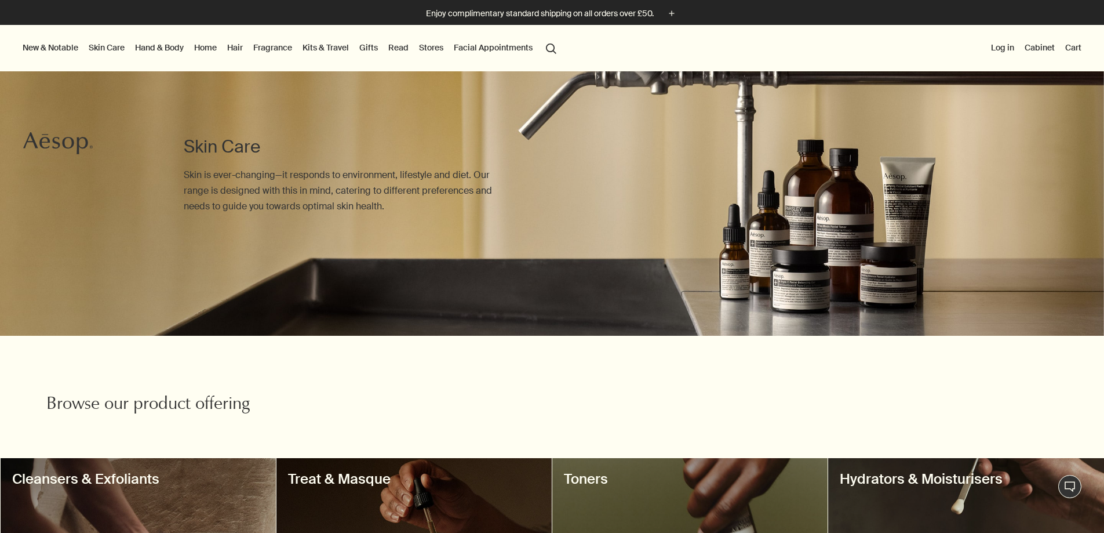
click at [562, 43] on button "search Search" at bounding box center [551, 48] width 21 height 22
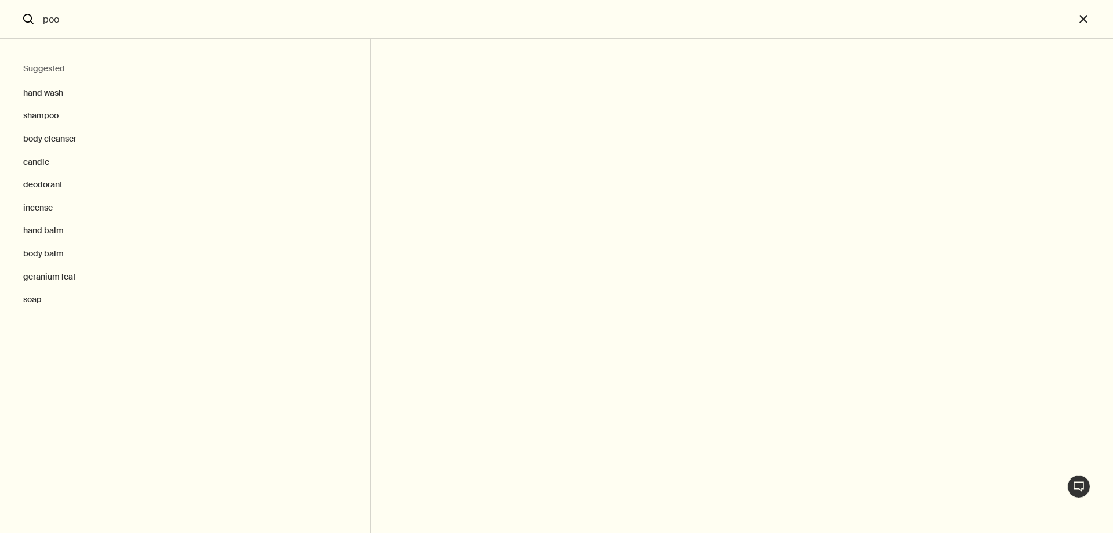
type input "poo"
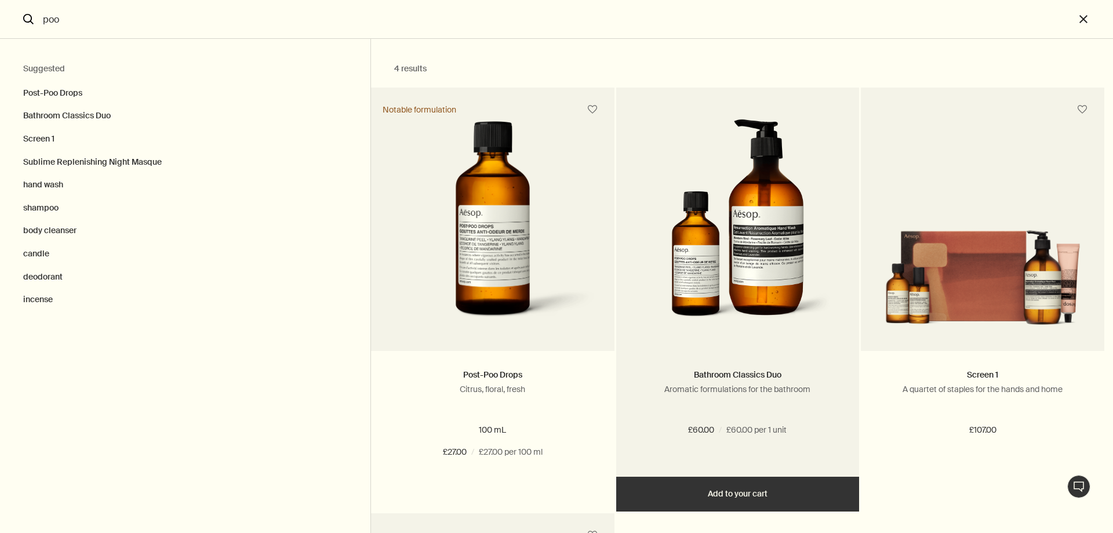
click at [803, 292] on img "Search" at bounding box center [737, 226] width 189 height 214
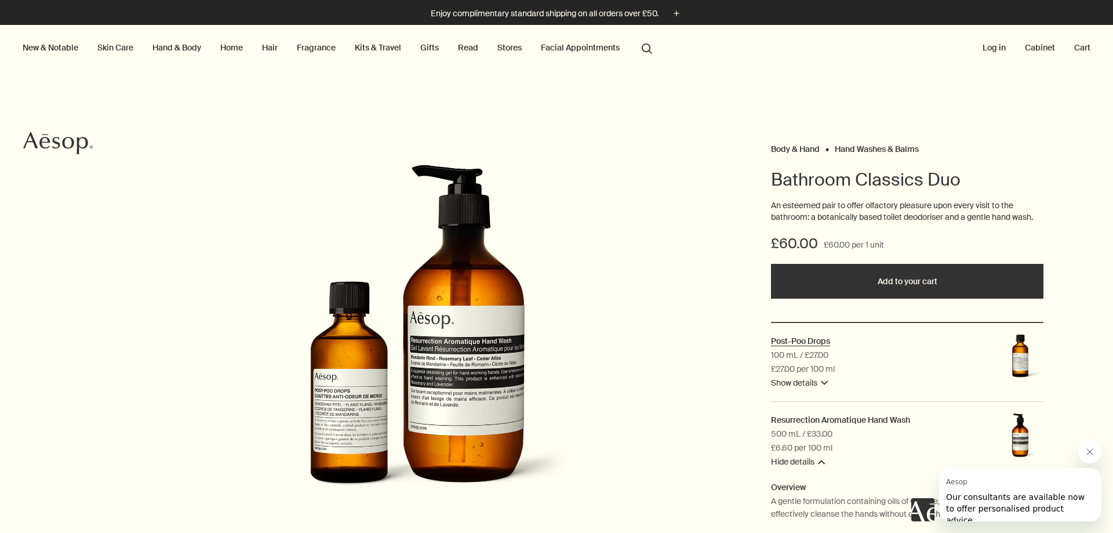
click at [800, 341] on h2 "Post-Poo Drops" at bounding box center [800, 341] width 59 height 10
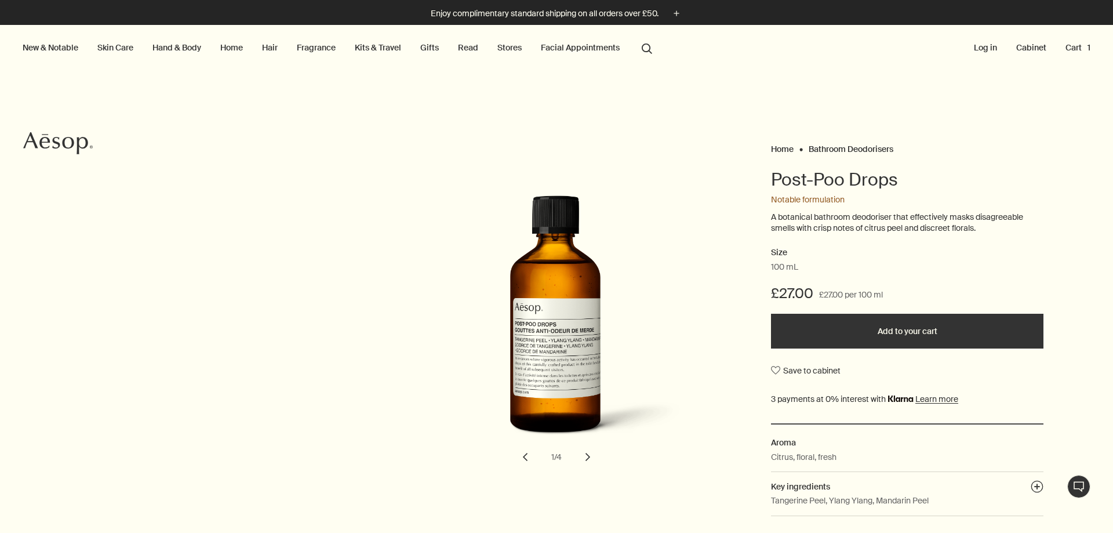
click at [643, 49] on button "search Search" at bounding box center [647, 48] width 21 height 22
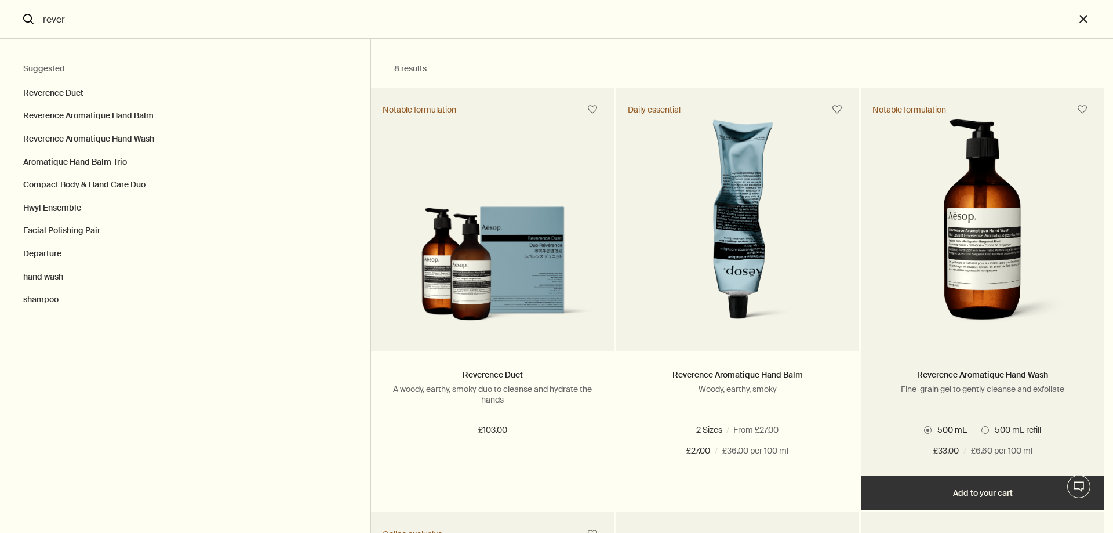
type input "rever"
click at [984, 432] on span "Search" at bounding box center [985, 430] width 8 height 8
click at [981, 432] on input "500 mL refill" at bounding box center [981, 428] width 0 height 8
click at [987, 503] on button "Add Add to your cart" at bounding box center [982, 492] width 243 height 35
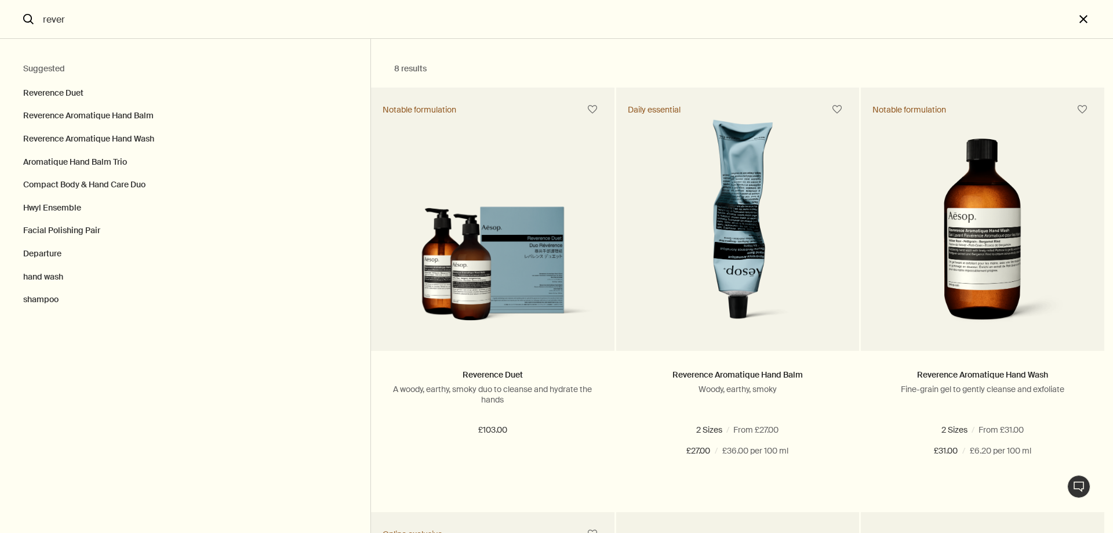
click at [1087, 16] on button "close" at bounding box center [1094, 19] width 38 height 39
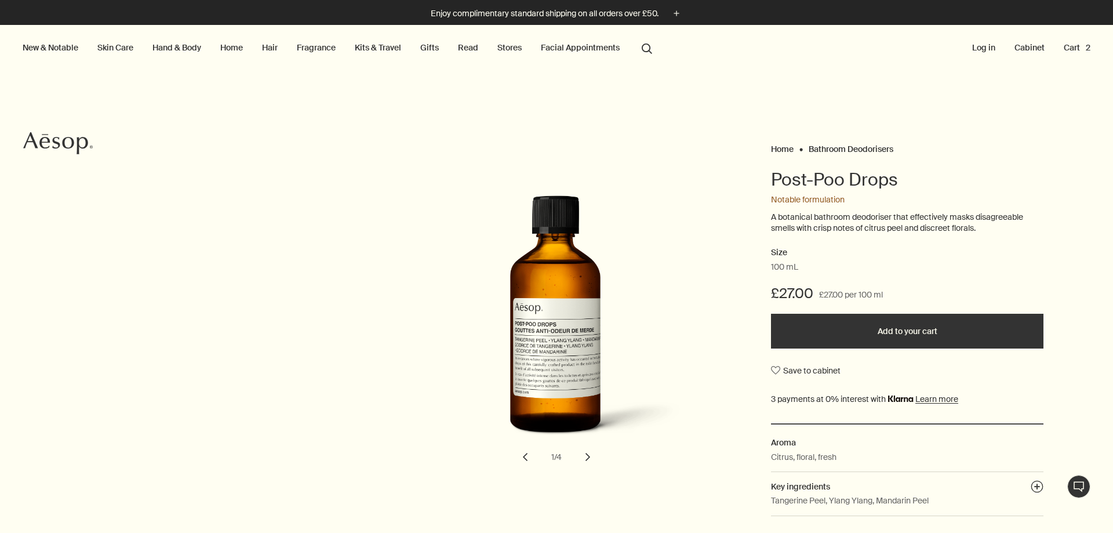
click at [1061, 48] on button "Cart 2" at bounding box center [1076, 47] width 31 height 15
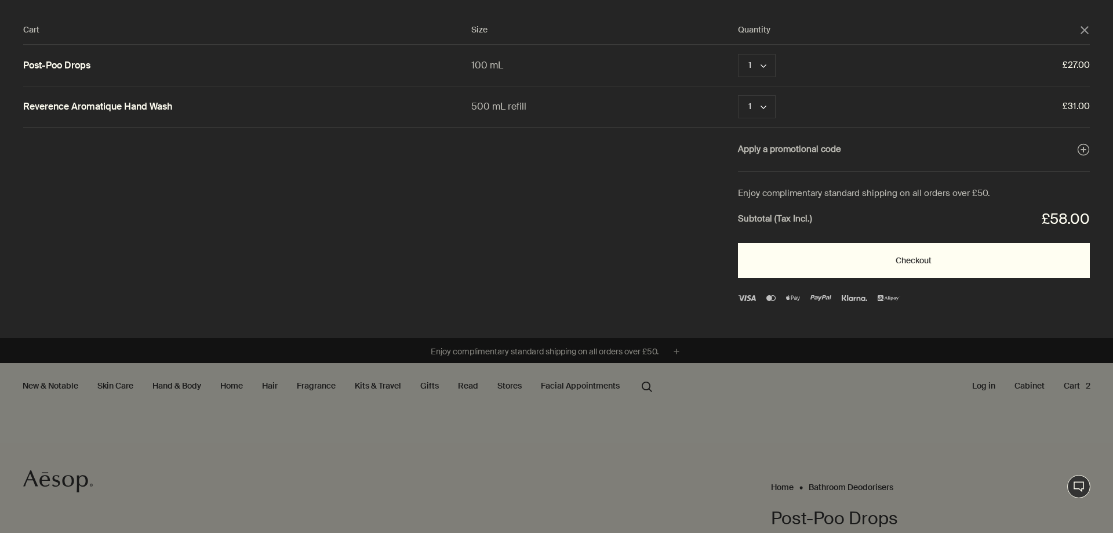
click at [991, 268] on button "Checkout" at bounding box center [914, 260] width 352 height 35
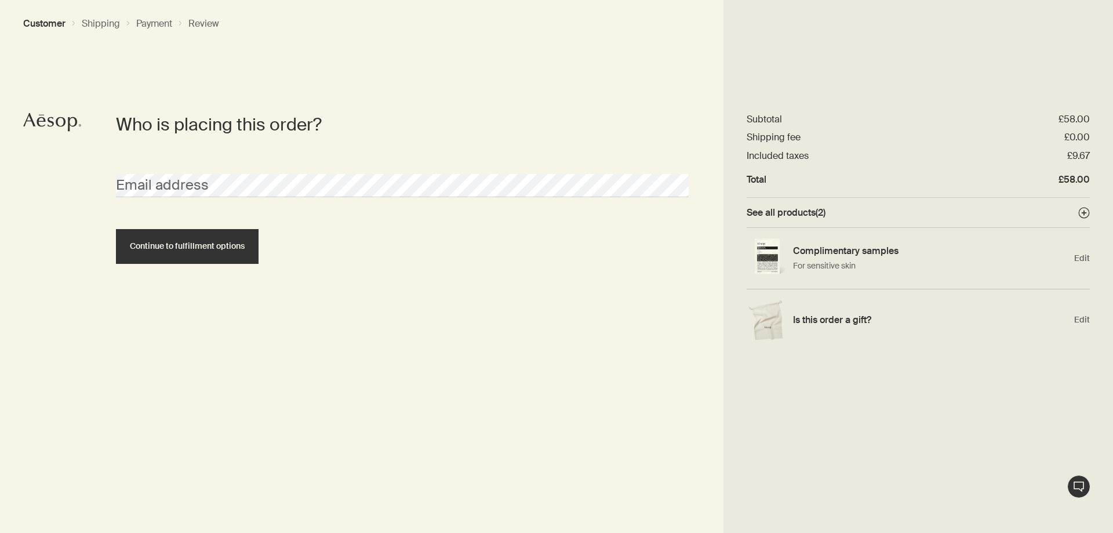
drag, startPoint x: 359, startPoint y: 447, endPoint x: 275, endPoint y: 296, distance: 173.4
click at [359, 447] on section "Who is placing this order? Email address Continue to fulfillment options" at bounding box center [402, 323] width 642 height 420
click at [116, 229] on button "Continue to fulfillment options" at bounding box center [187, 246] width 143 height 35
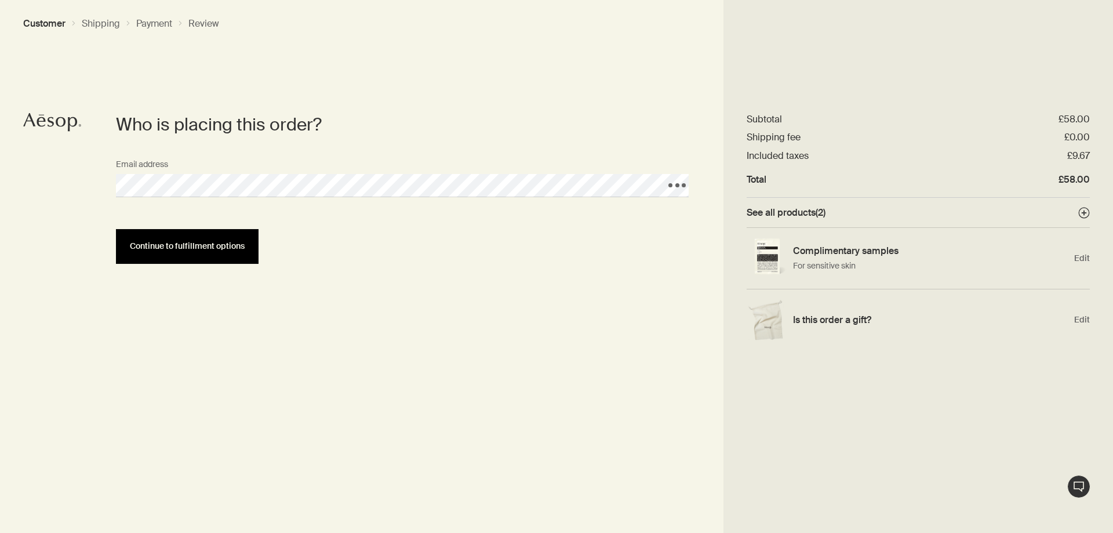
click at [187, 256] on button "Continue to fulfillment options" at bounding box center [187, 246] width 143 height 35
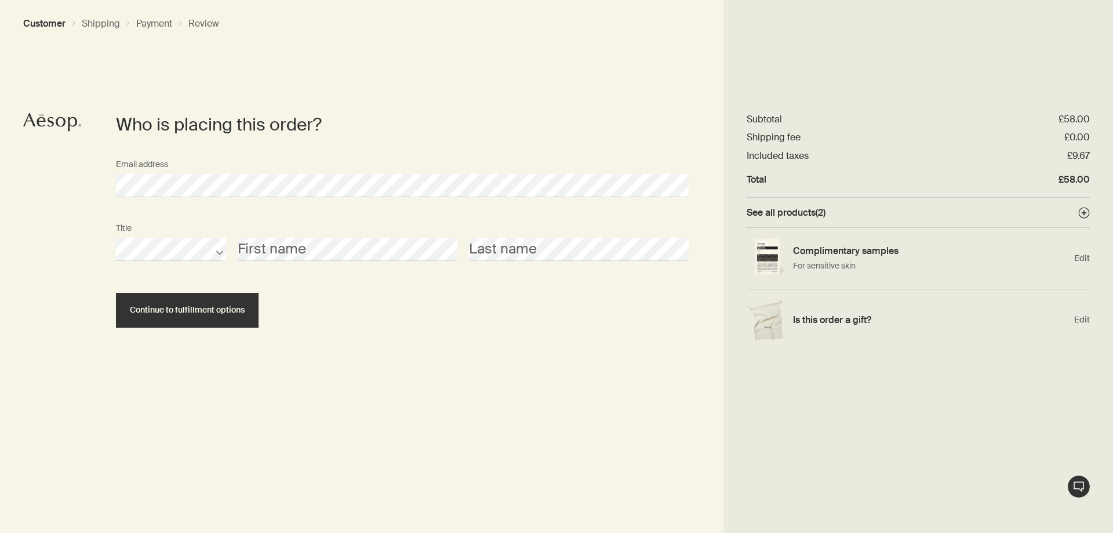
click at [290, 261] on div "Title First name Last name" at bounding box center [402, 249] width 584 height 64
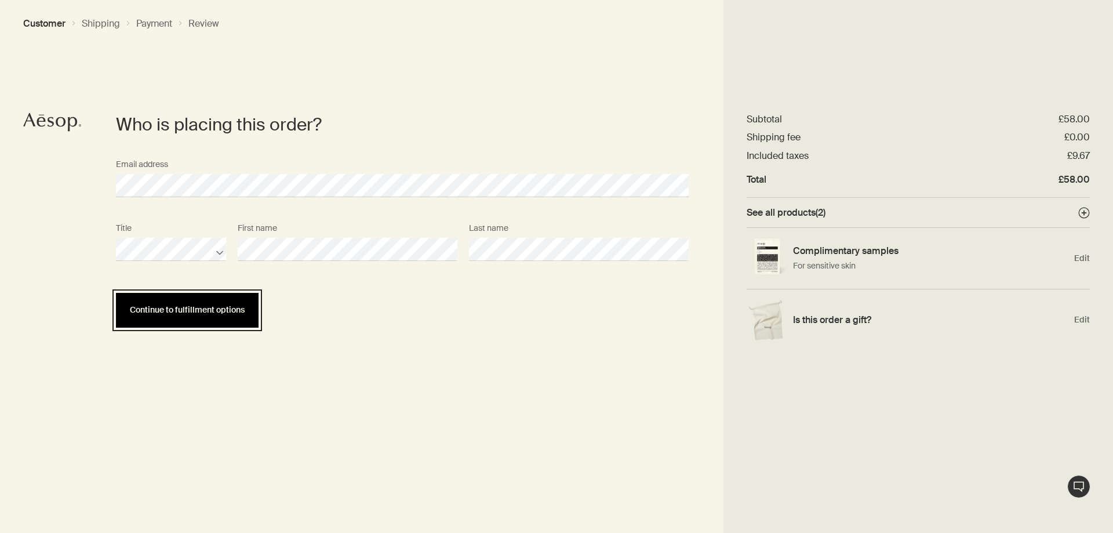
click at [182, 314] on span "Continue to fulfillment options" at bounding box center [187, 310] width 115 height 9
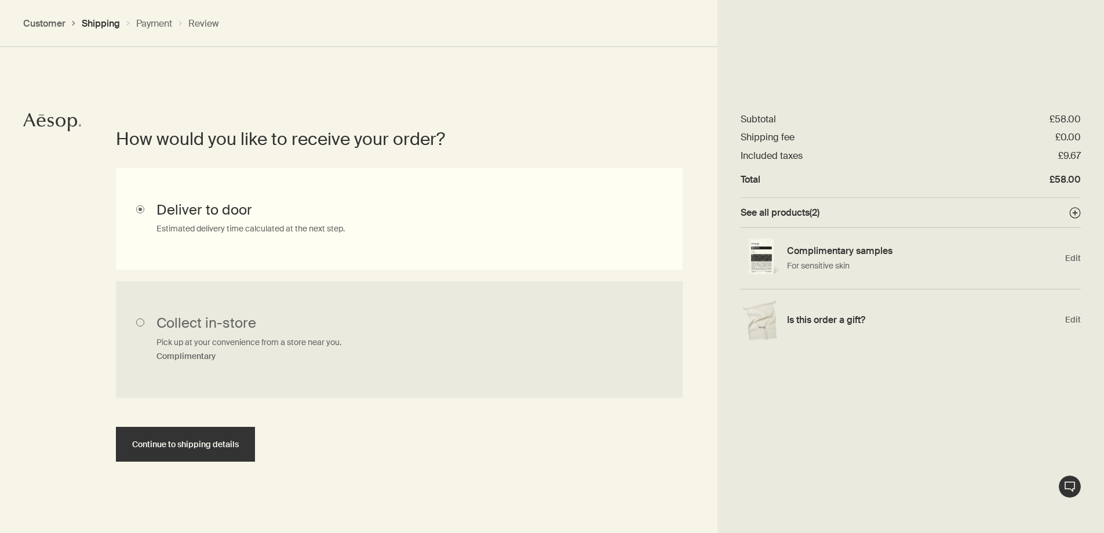
scroll to position [260, 0]
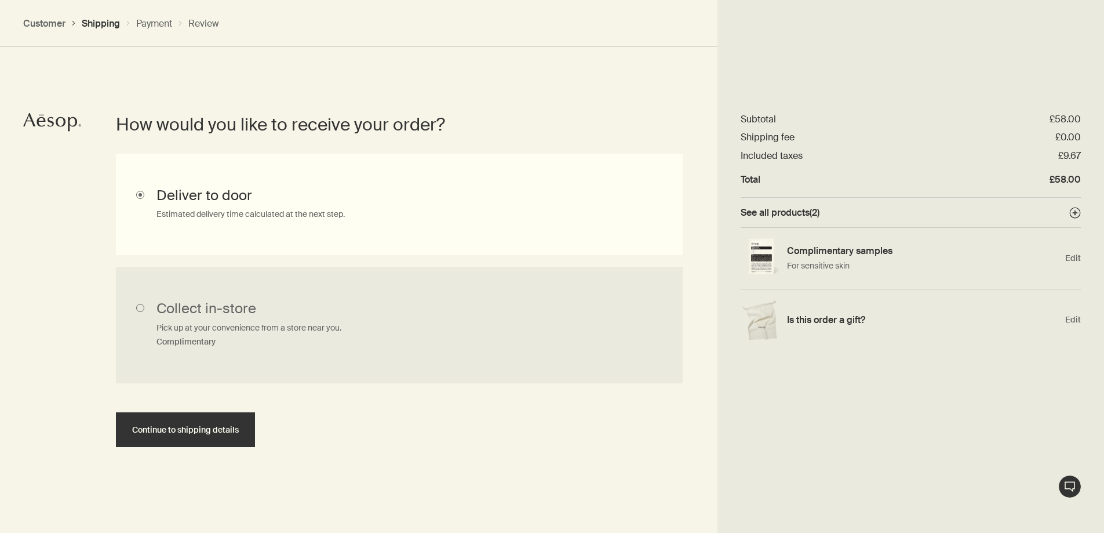
click at [173, 450] on section "How would you like to receive your order? Collect in-store Pick up at your conv…" at bounding box center [399, 302] width 637 height 533
click at [180, 434] on span "Continue to shipping details" at bounding box center [185, 430] width 107 height 9
select select "GB"
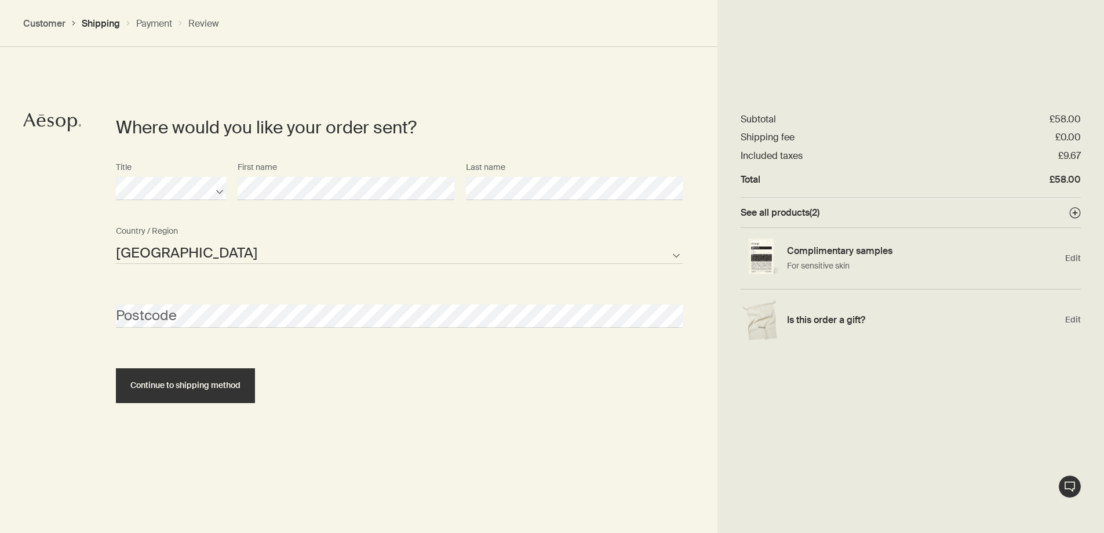
scroll to position [501, 0]
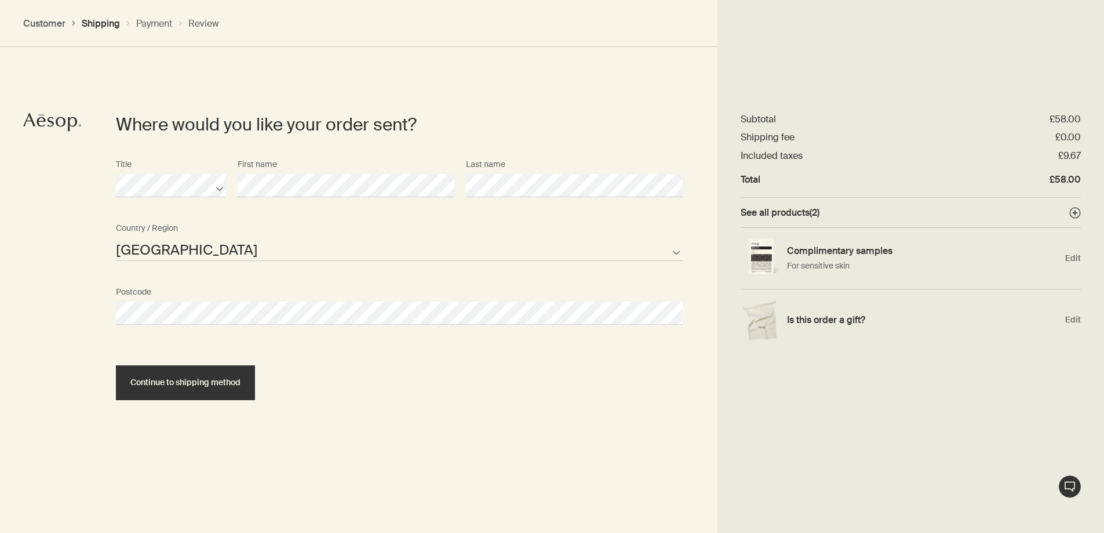
select select "GB"
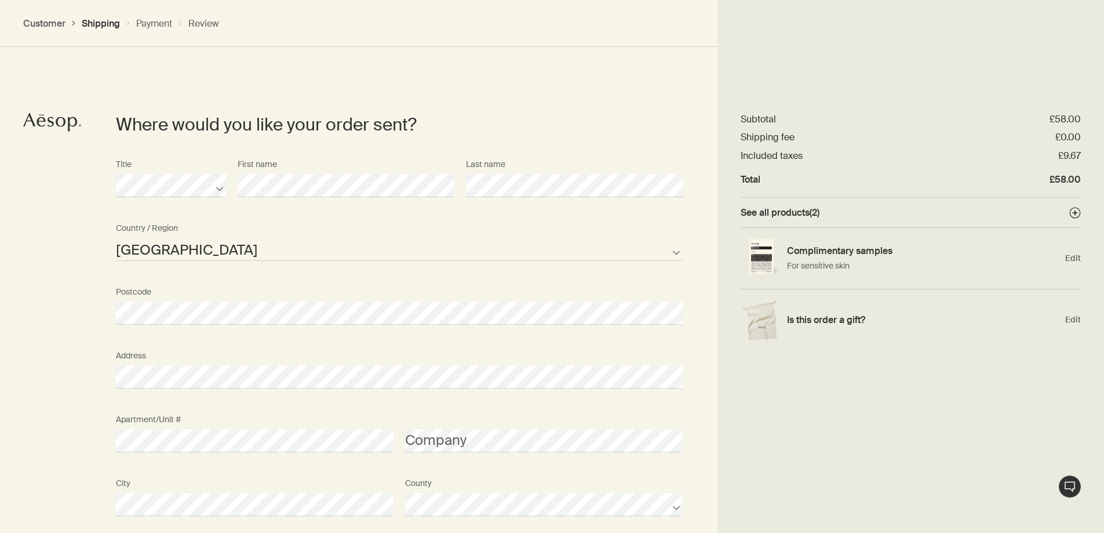
scroll to position [701, 0]
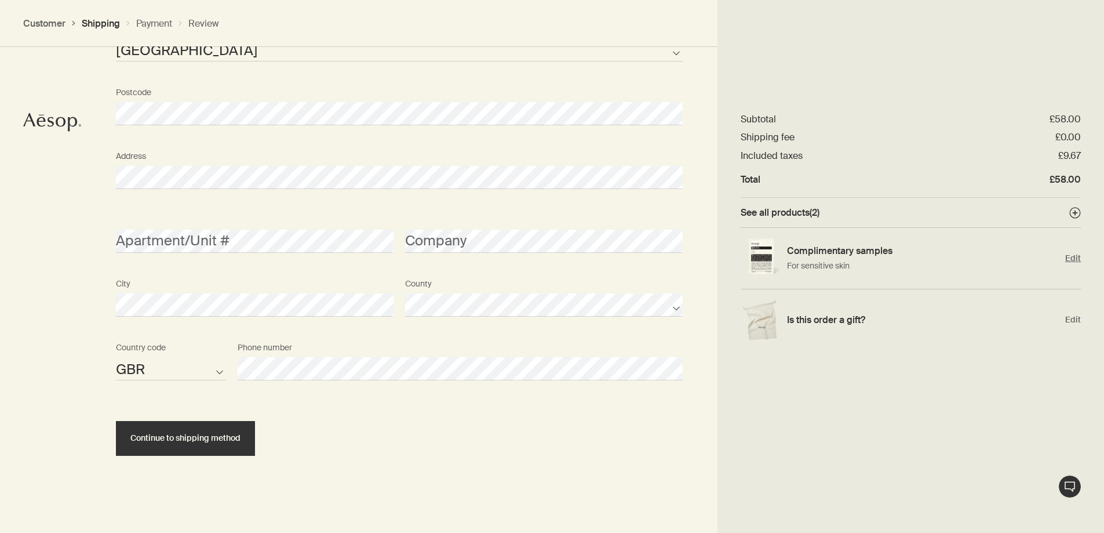
click at [1051, 267] on p "For sensitive skin" at bounding box center [923, 266] width 272 height 12
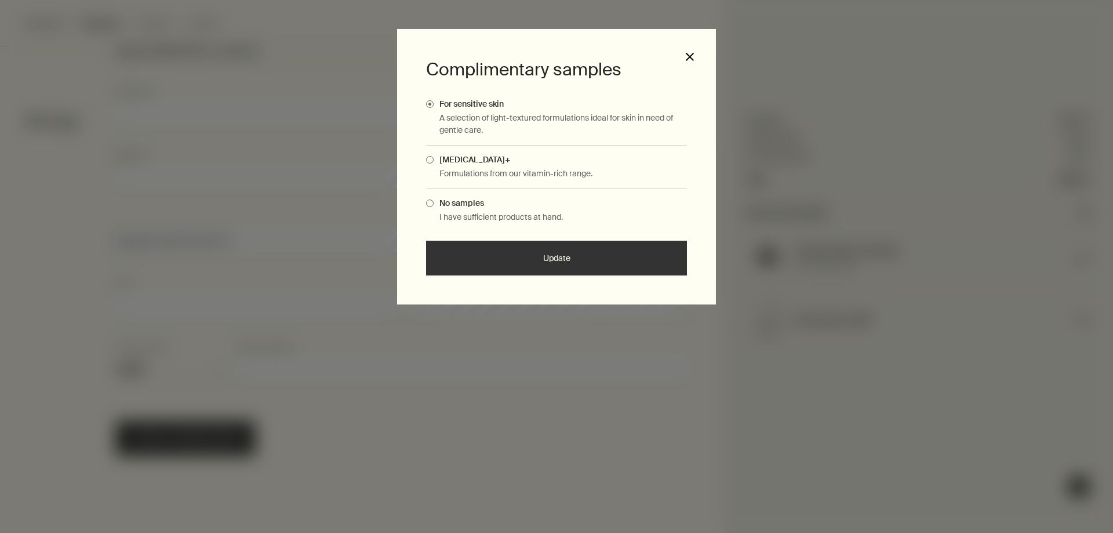
click at [687, 57] on button "close" at bounding box center [690, 57] width 10 height 10
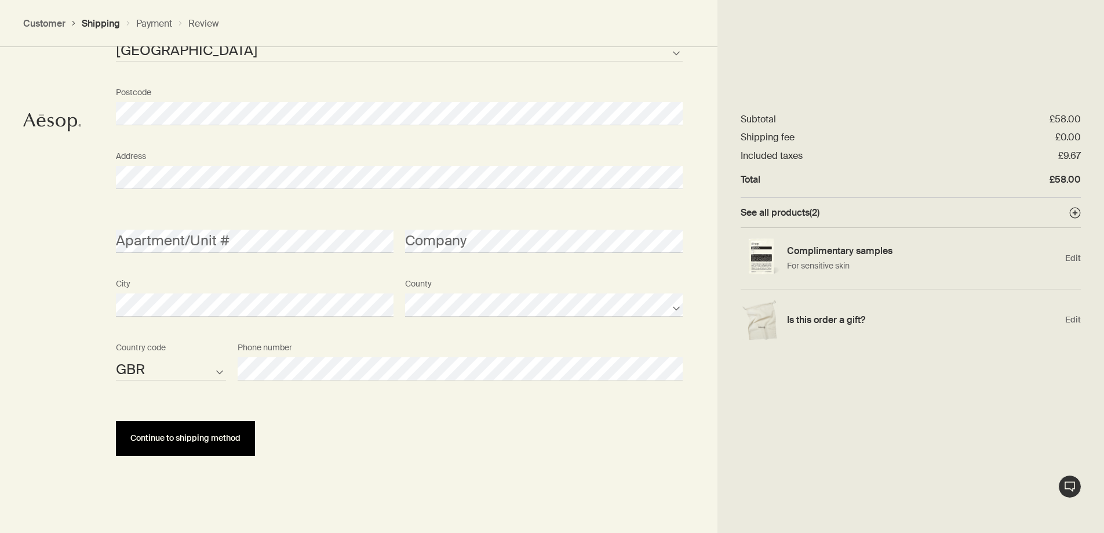
click at [214, 436] on span "Continue to shipping method" at bounding box center [185, 438] width 110 height 9
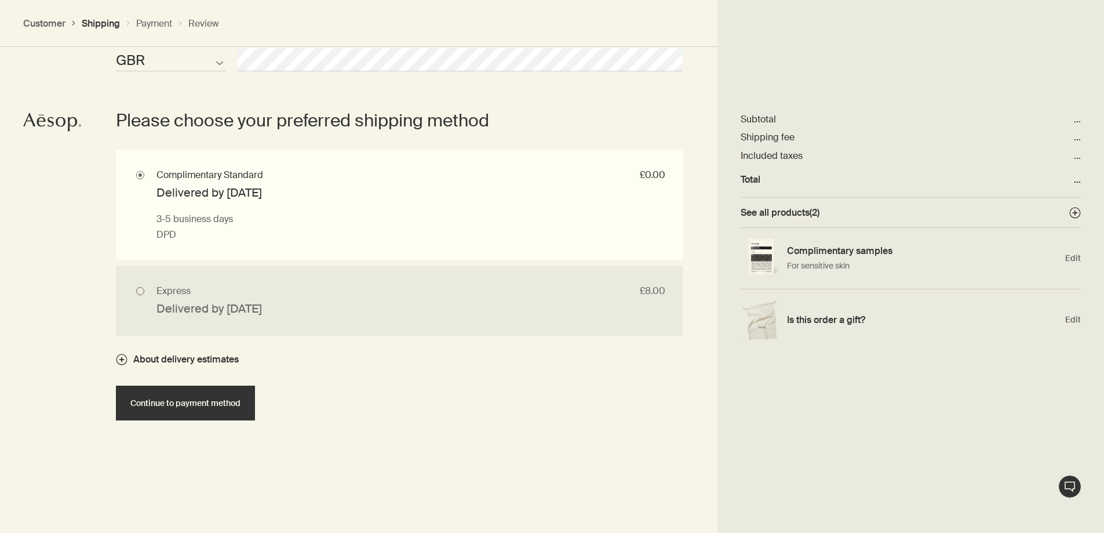
scroll to position [1010, 0]
click at [219, 405] on span "Continue to payment method" at bounding box center [185, 402] width 110 height 9
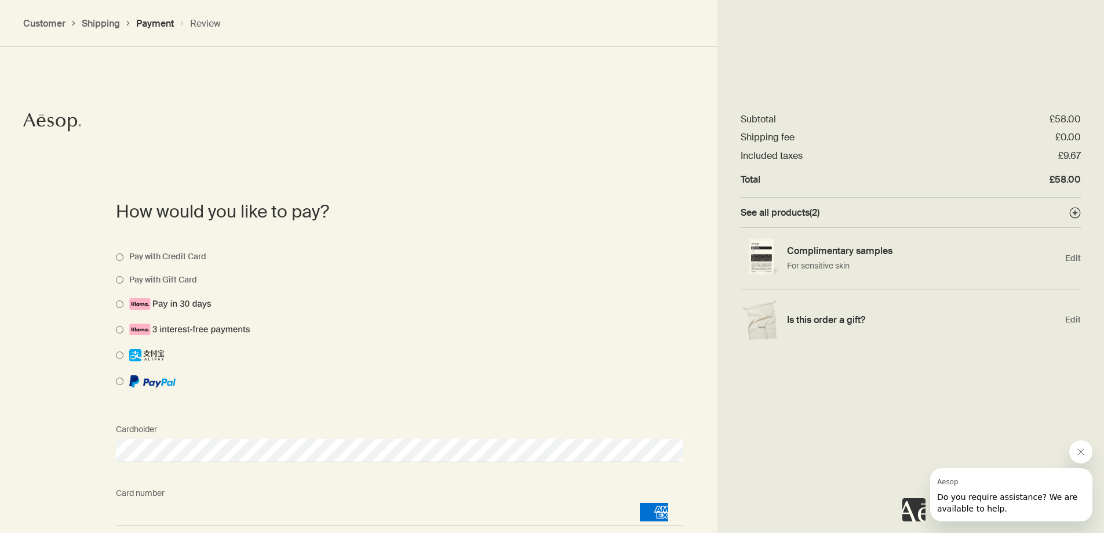
scroll to position [950, 0]
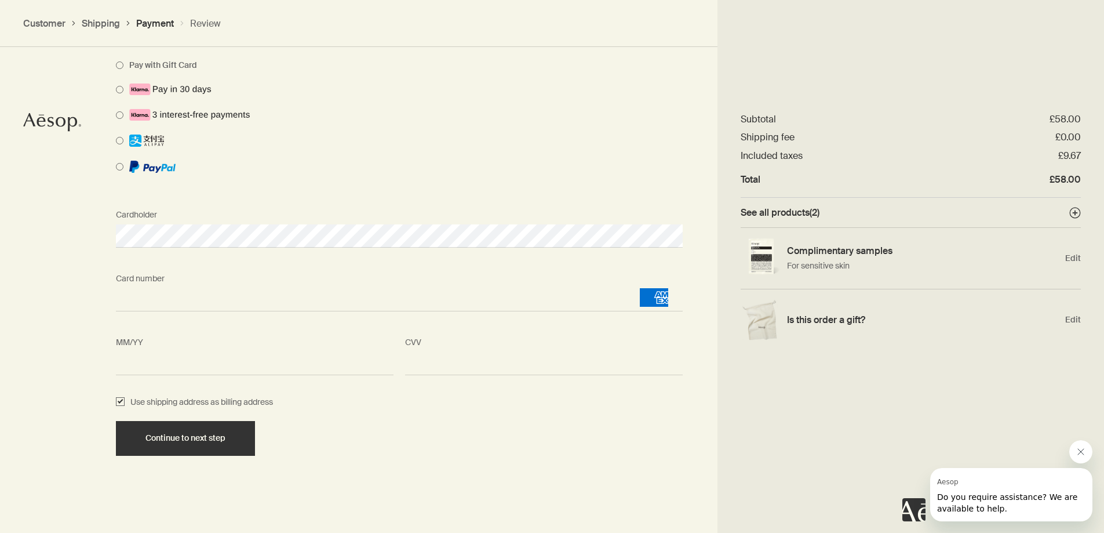
drag, startPoint x: 1107, startPoint y: 413, endPoint x: 71, endPoint y: 14, distance: 1110.6
click at [198, 441] on span "Continue to next step" at bounding box center [186, 438] width 80 height 9
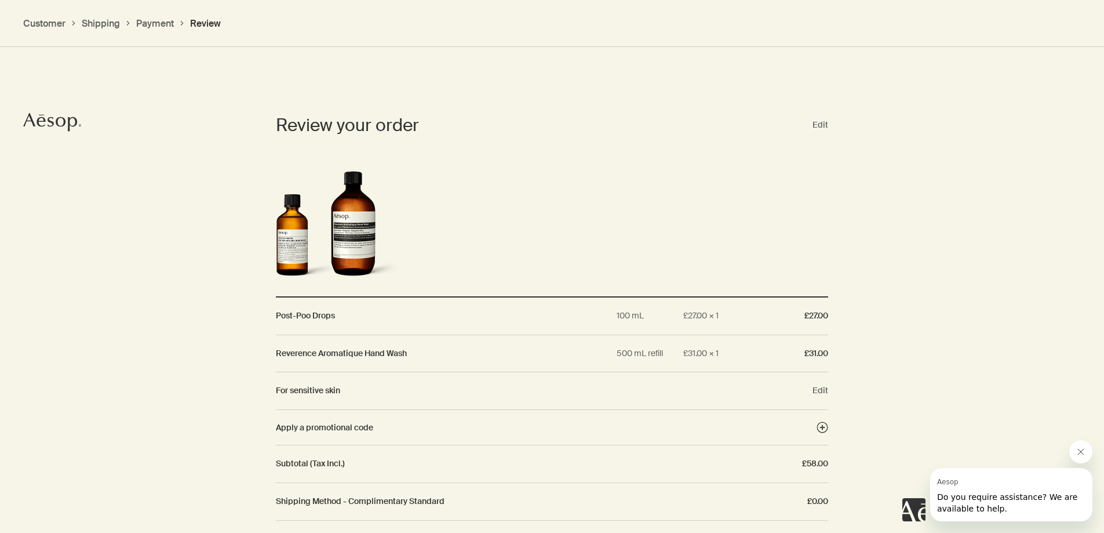
scroll to position [1041, 0]
click at [823, 427] on polygon "Apply a promotional code" at bounding box center [822, 426] width 5 height 5
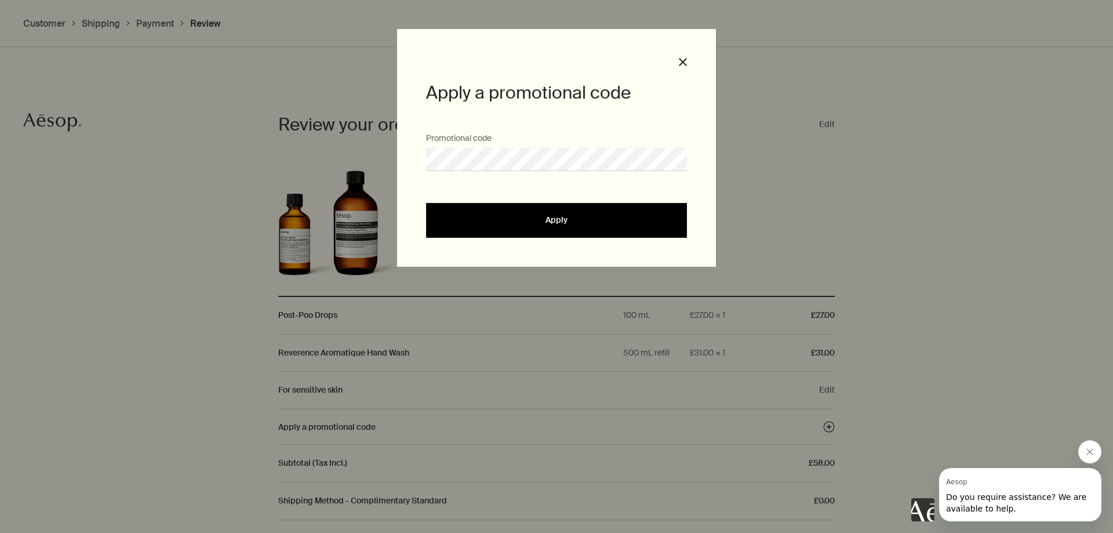
click at [556, 225] on button "Apply" at bounding box center [556, 220] width 261 height 35
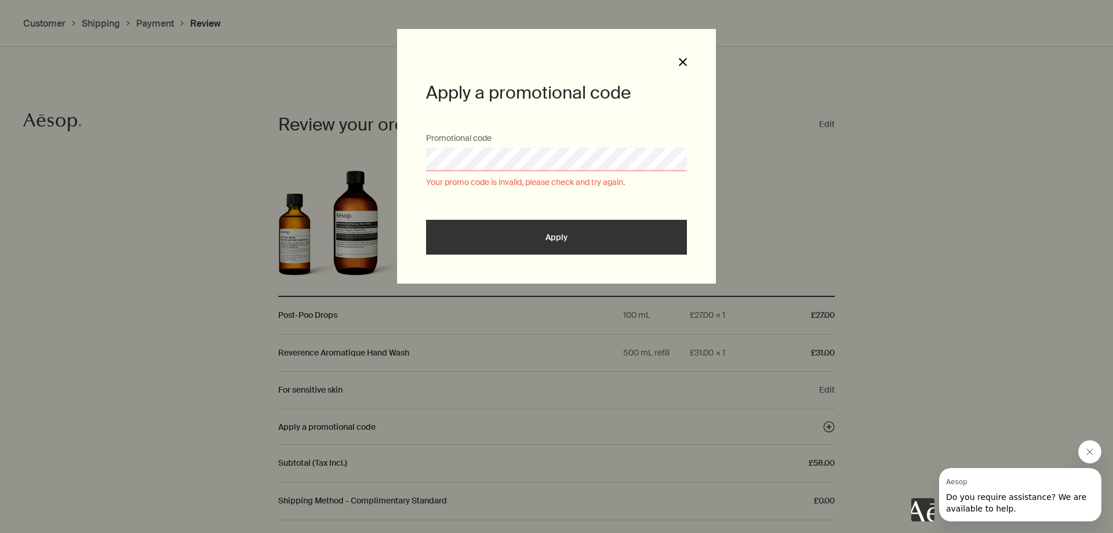
click at [679, 57] on button "Close" at bounding box center [682, 61] width 17 height 17
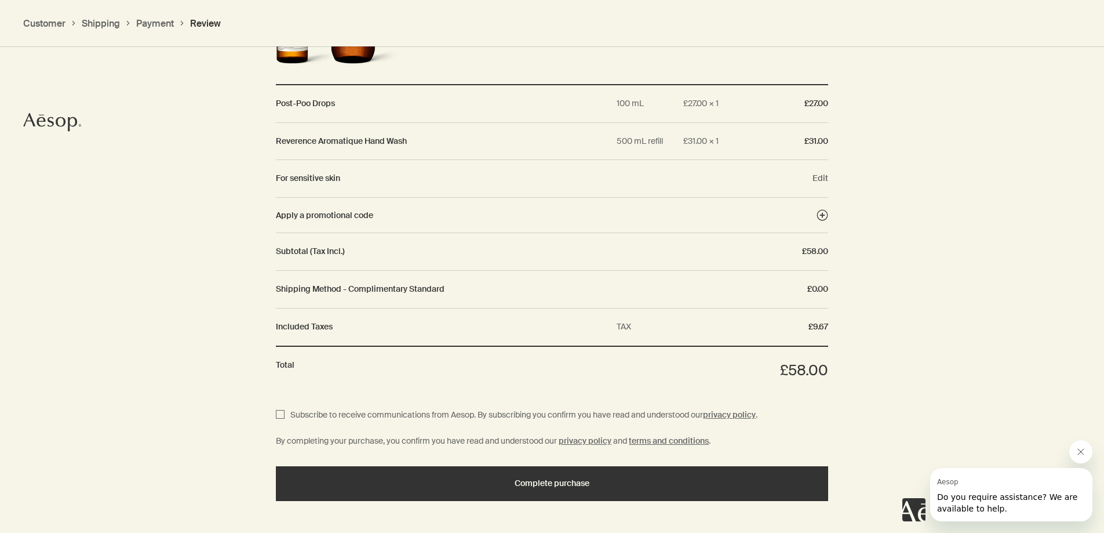
scroll to position [1297, 0]
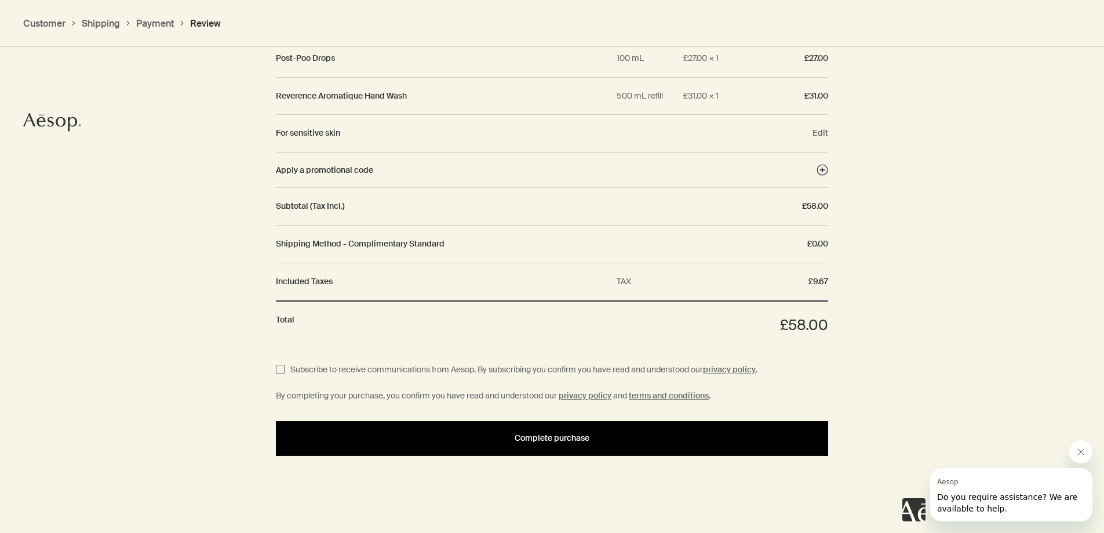
click at [557, 447] on button "Complete purchase" at bounding box center [552, 438] width 552 height 35
